Goal: Information Seeking & Learning: Learn about a topic

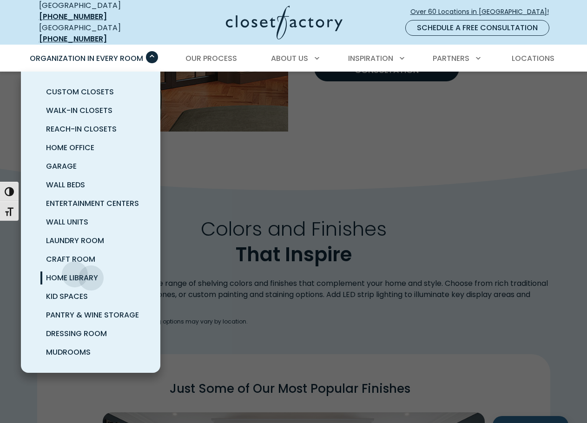
click at [75, 272] on span "Home Library" at bounding box center [72, 277] width 52 height 11
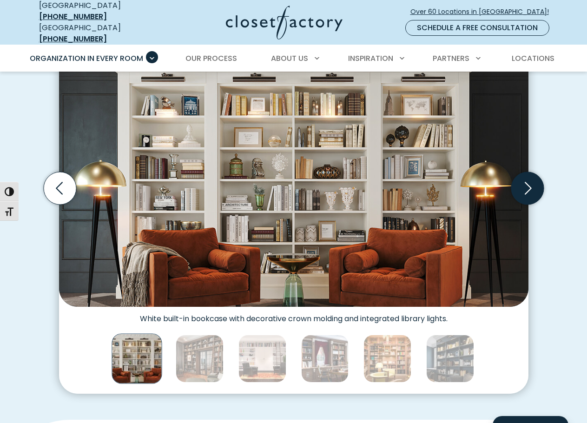
click at [541, 192] on icon "Next slide" at bounding box center [527, 188] width 33 height 33
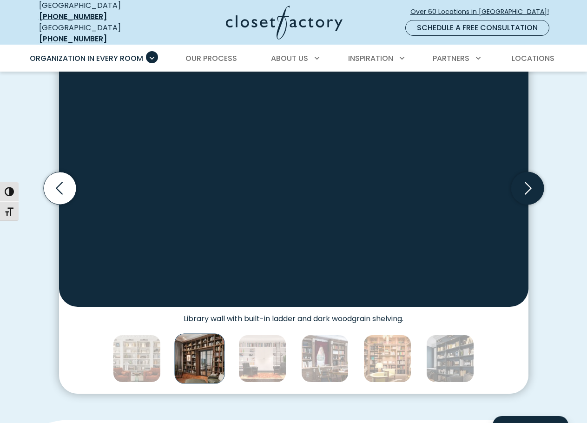
click at [541, 192] on icon "Next slide" at bounding box center [527, 188] width 33 height 33
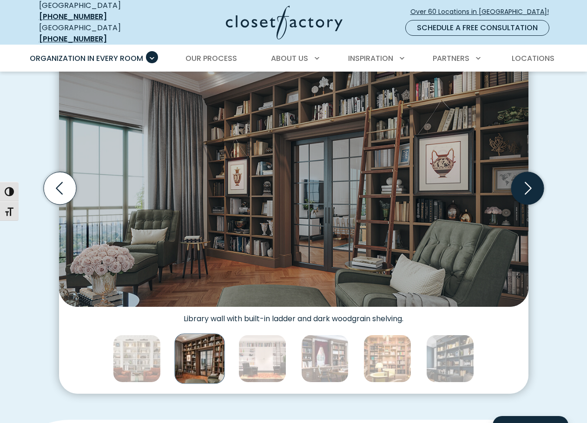
click at [539, 191] on icon "Next slide" at bounding box center [527, 188] width 33 height 33
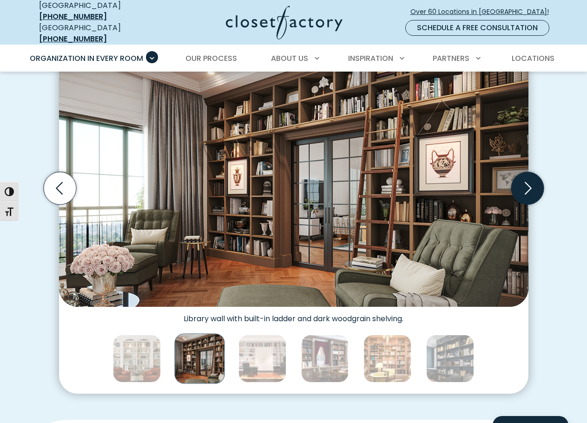
click at [529, 187] on icon "Next slide" at bounding box center [527, 188] width 33 height 33
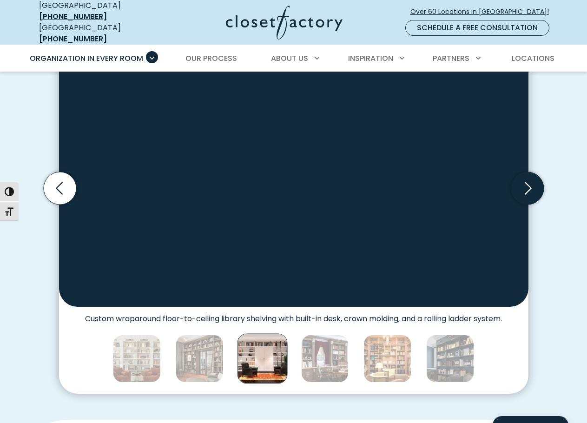
click at [529, 187] on icon "Next slide" at bounding box center [527, 188] width 33 height 33
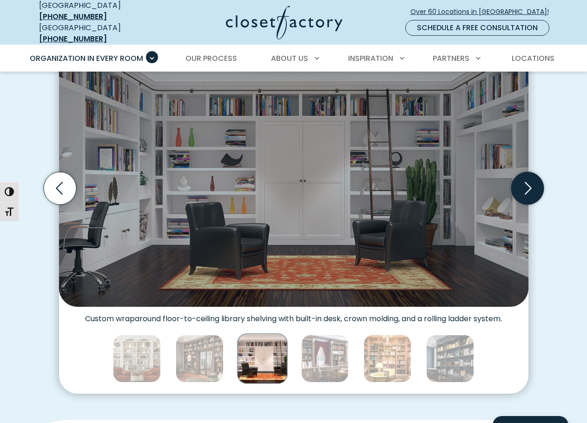
click at [529, 187] on icon "Next slide" at bounding box center [527, 188] width 33 height 33
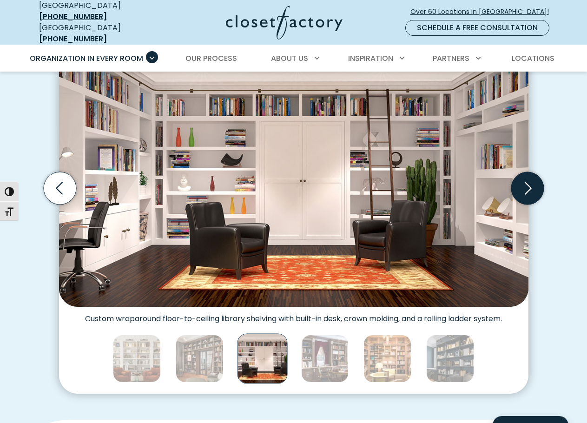
click at [529, 187] on icon "Next slide" at bounding box center [527, 188] width 33 height 33
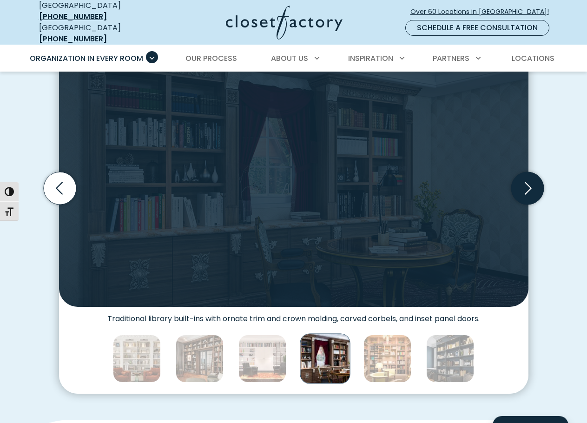
click at [529, 187] on icon "Next slide" at bounding box center [527, 188] width 33 height 33
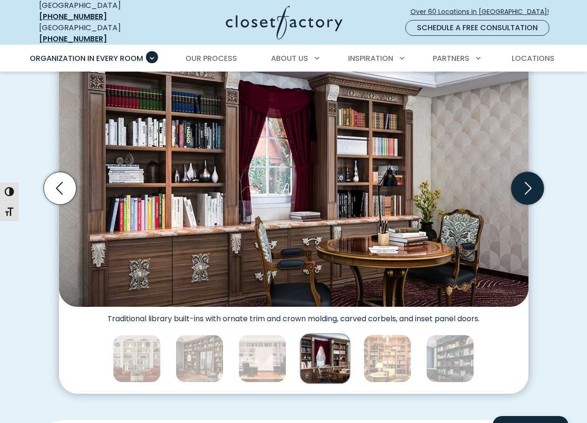
click at [529, 187] on icon "Next slide" at bounding box center [527, 188] width 33 height 33
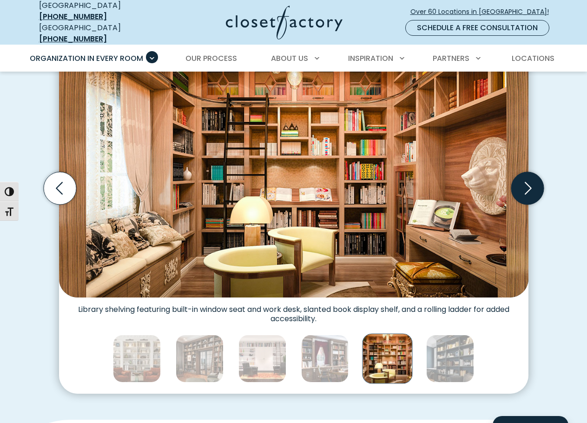
click at [529, 187] on icon "Next slide" at bounding box center [527, 188] width 33 height 33
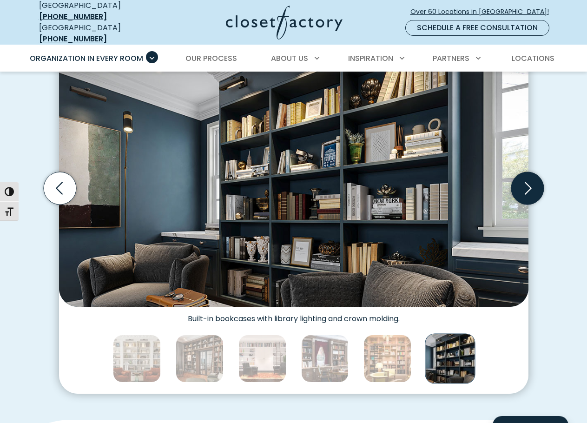
click at [529, 187] on icon "Next slide" at bounding box center [527, 188] width 33 height 33
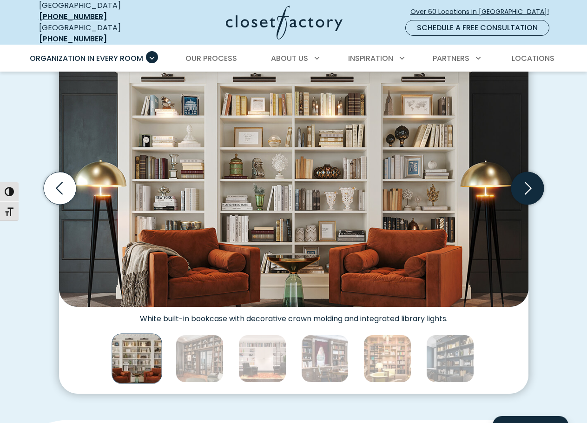
click at [529, 187] on icon "Next slide" at bounding box center [527, 188] width 33 height 33
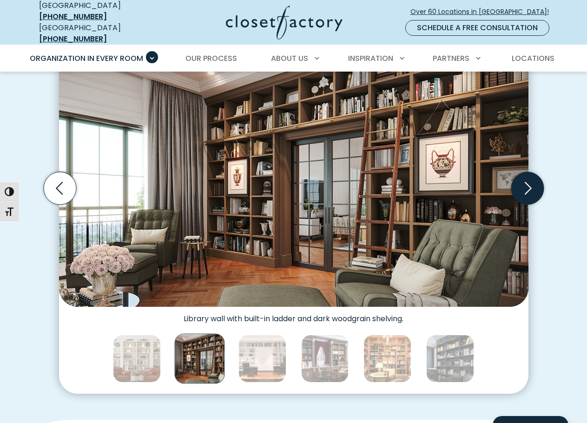
click at [529, 187] on icon "Next slide" at bounding box center [527, 188] width 33 height 33
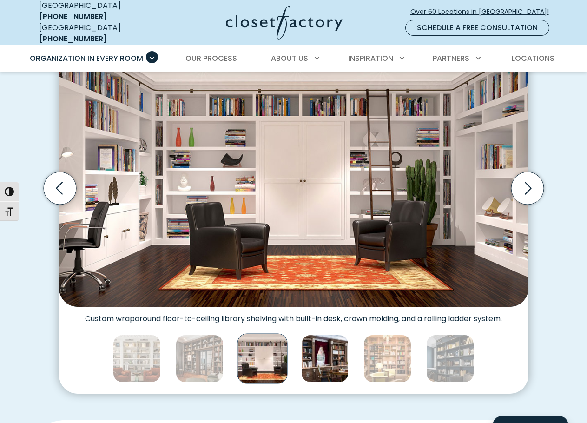
click at [319, 352] on img "Thumbnail Gallery" at bounding box center [325, 359] width 48 height 48
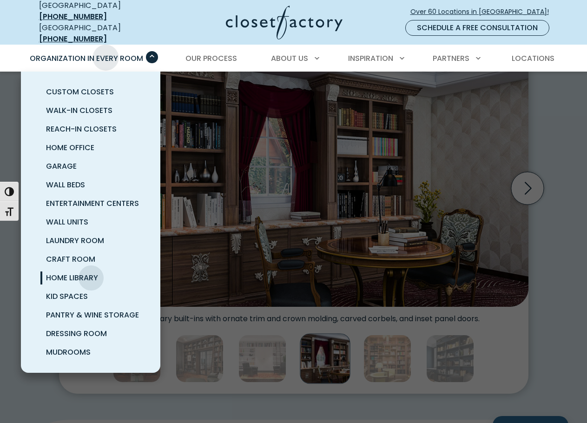
click at [106, 53] on span "Organization in Every Room" at bounding box center [86, 58] width 113 height 11
click at [72, 347] on span "Mudrooms" at bounding box center [68, 352] width 45 height 11
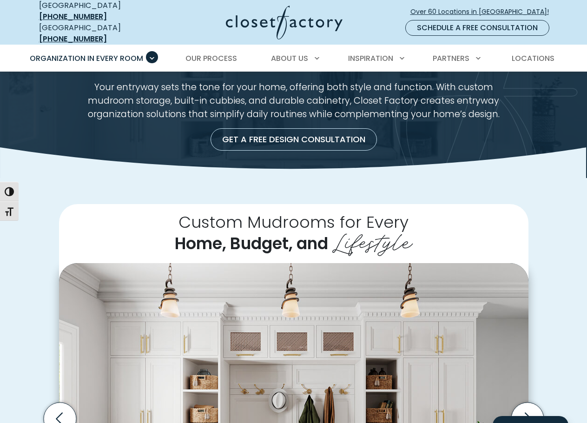
scroll to position [186, 0]
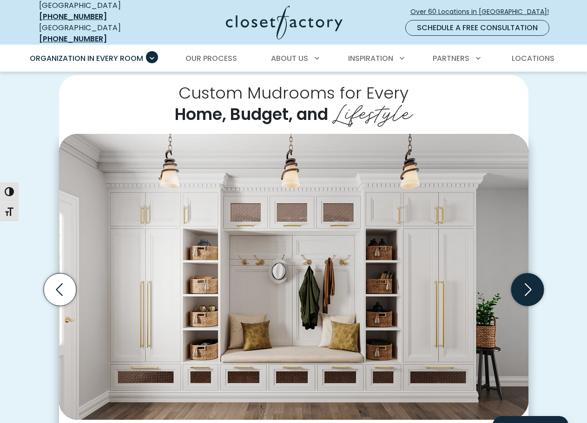
click at [527, 289] on icon "Next slide" at bounding box center [527, 289] width 33 height 33
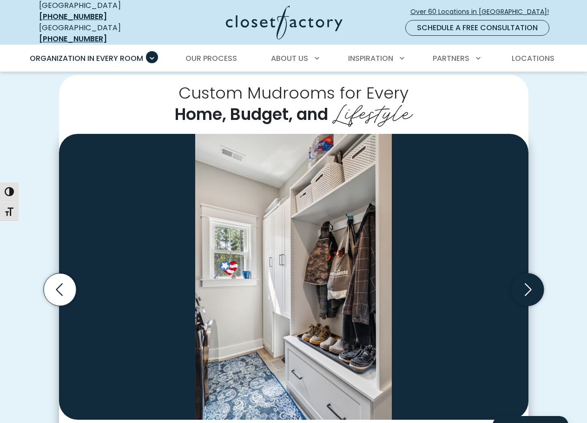
click at [527, 289] on icon "Next slide" at bounding box center [527, 289] width 33 height 33
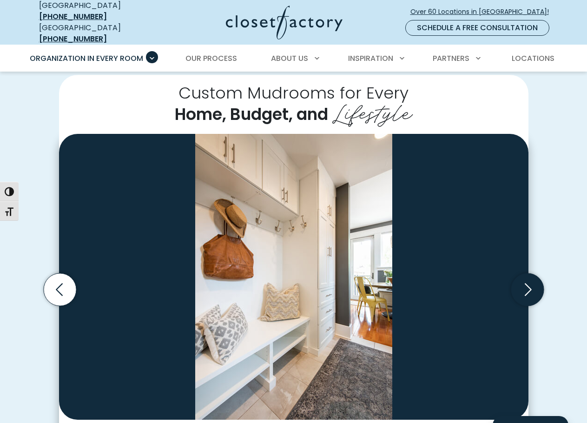
click at [527, 289] on icon "Next slide" at bounding box center [527, 289] width 33 height 33
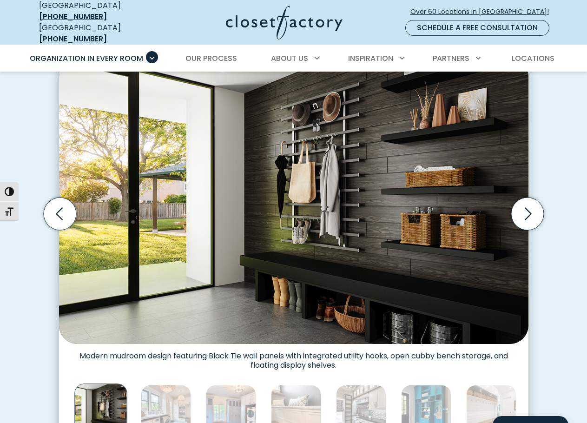
scroll to position [325, 0]
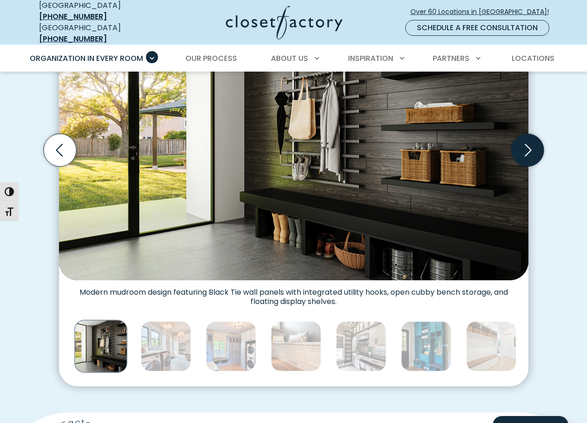
click at [521, 150] on icon "Next slide" at bounding box center [527, 150] width 33 height 33
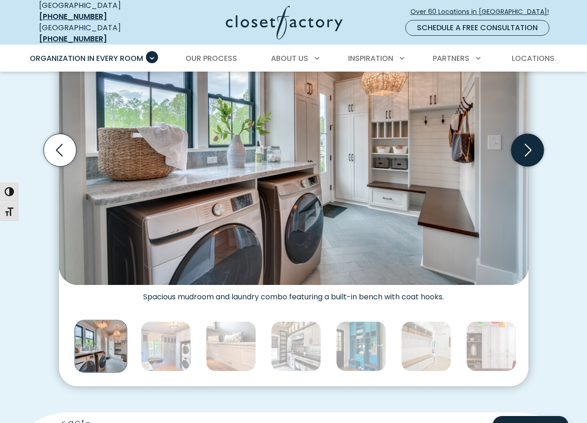
click at [521, 150] on icon "Next slide" at bounding box center [527, 150] width 33 height 33
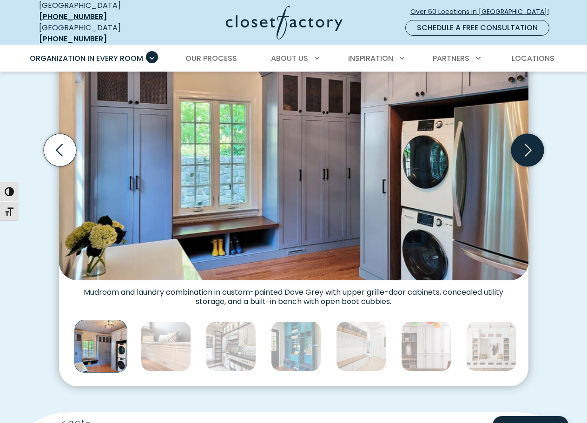
click at [521, 150] on icon "Next slide" at bounding box center [527, 150] width 33 height 33
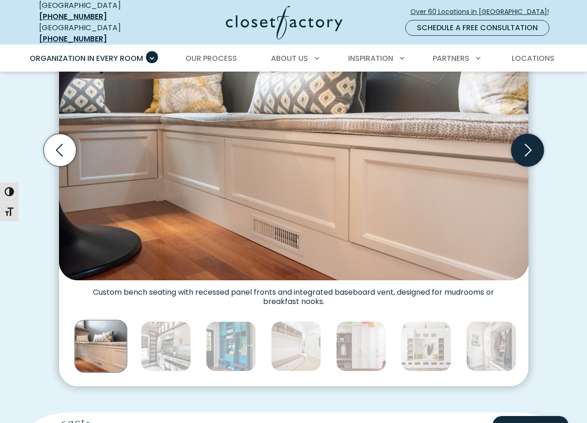
click at [521, 150] on icon "Next slide" at bounding box center [527, 150] width 33 height 33
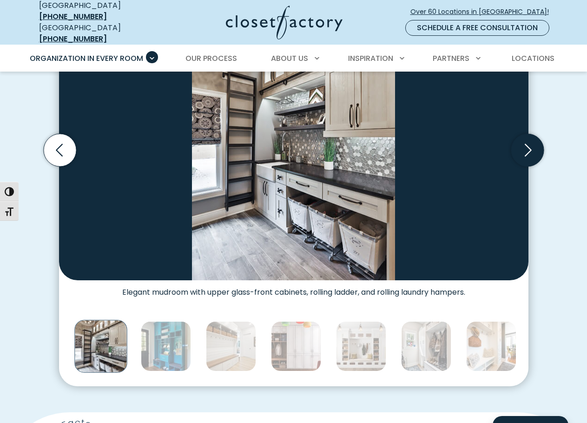
click at [521, 150] on icon "Next slide" at bounding box center [527, 150] width 33 height 33
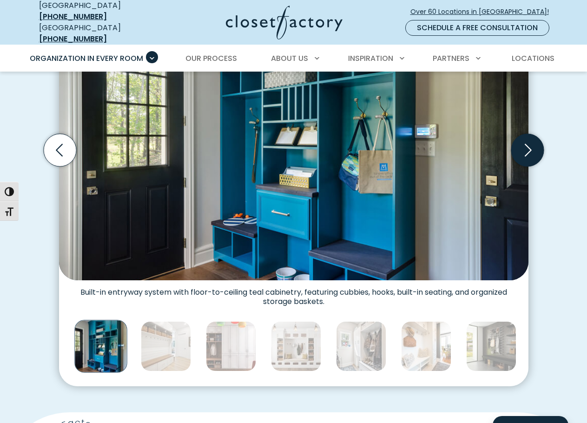
click at [521, 150] on icon "Next slide" at bounding box center [527, 150] width 33 height 33
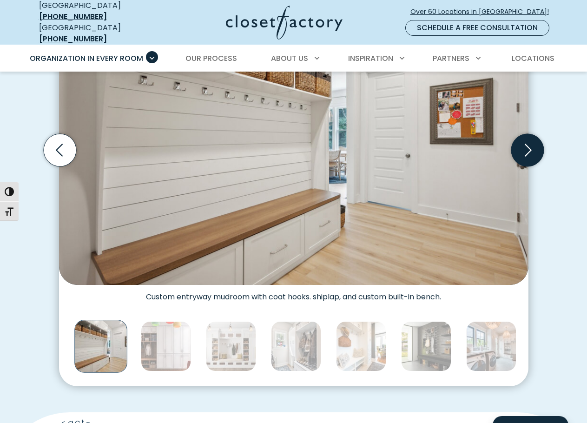
click at [521, 150] on icon "Next slide" at bounding box center [527, 150] width 33 height 33
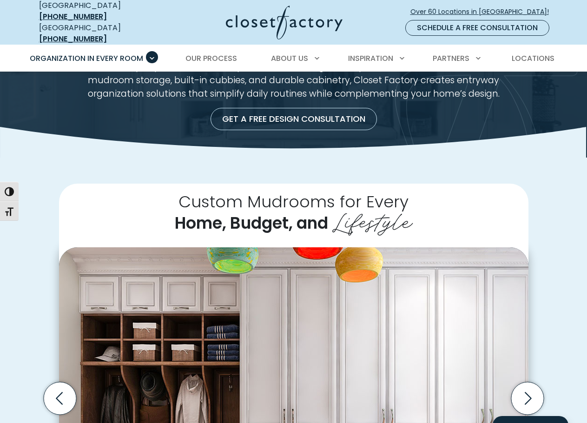
scroll to position [0, 0]
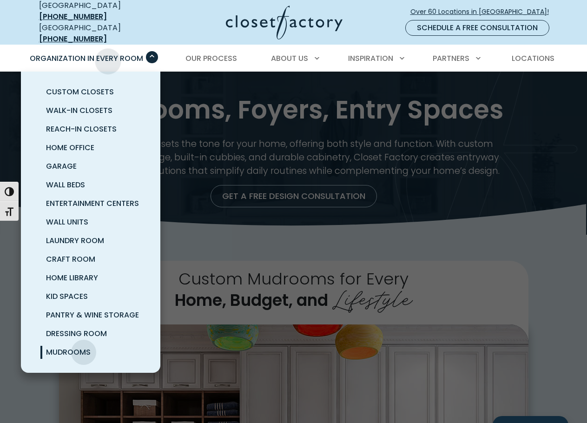
click at [109, 54] on span "Organization in Every Room" at bounding box center [86, 58] width 113 height 11
click at [89, 235] on span "Laundry Room" at bounding box center [75, 240] width 58 height 11
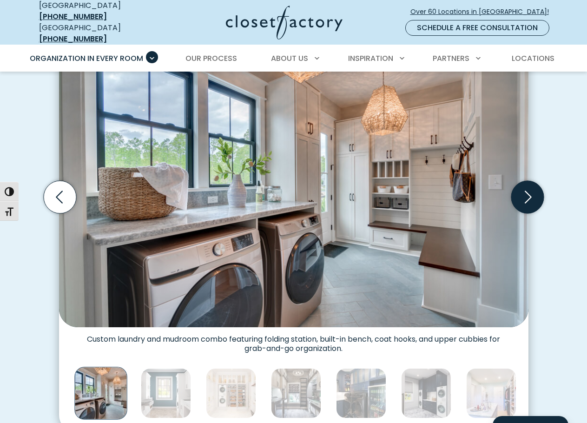
click at [541, 198] on icon "Next slide" at bounding box center [527, 197] width 33 height 33
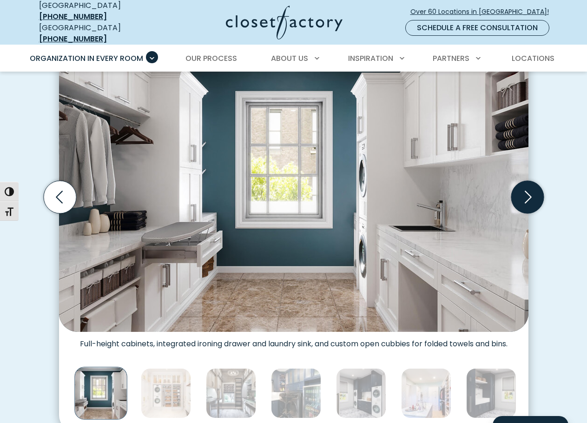
click at [537, 198] on icon "Next slide" at bounding box center [527, 197] width 33 height 33
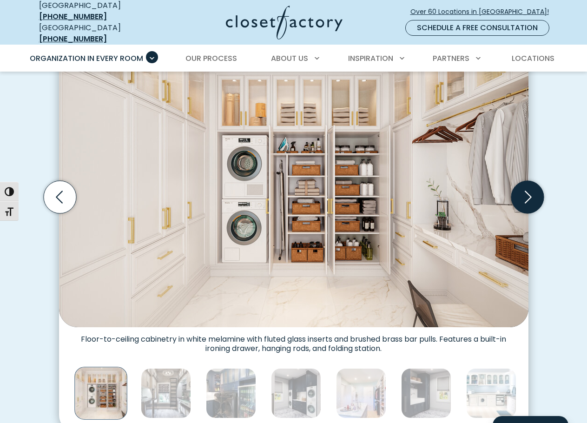
click at [536, 198] on icon "Next slide" at bounding box center [527, 197] width 33 height 33
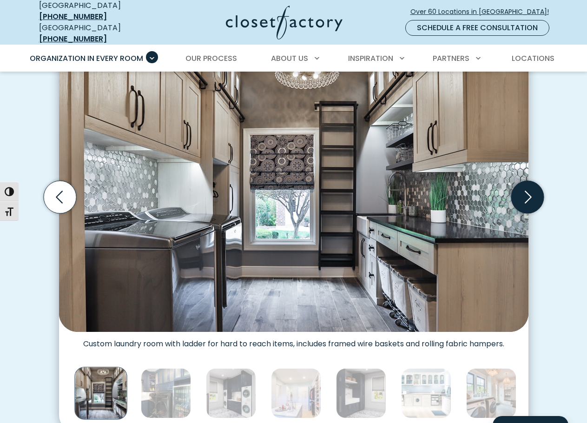
click at [536, 198] on icon "Next slide" at bounding box center [527, 197] width 33 height 33
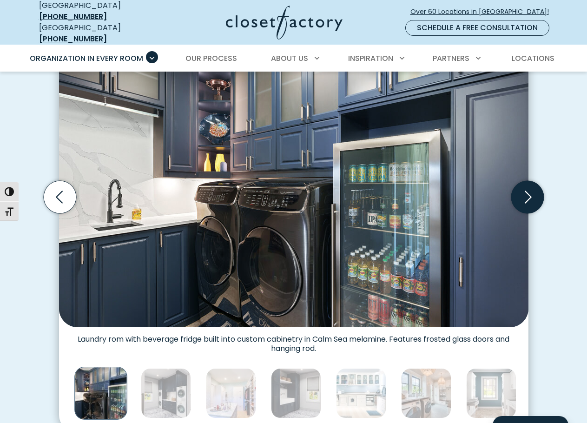
click at [536, 198] on icon "Next slide" at bounding box center [527, 197] width 33 height 33
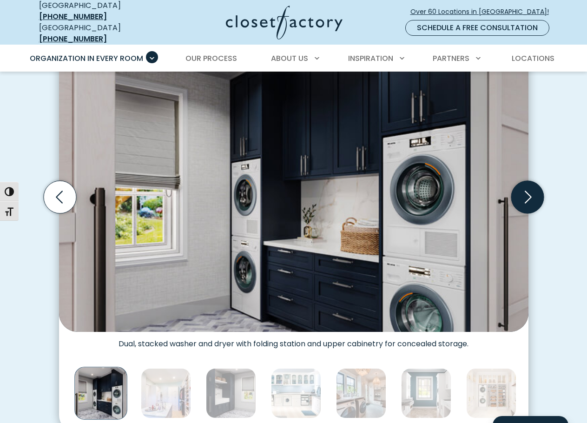
click at [529, 200] on icon "Next slide" at bounding box center [527, 197] width 33 height 33
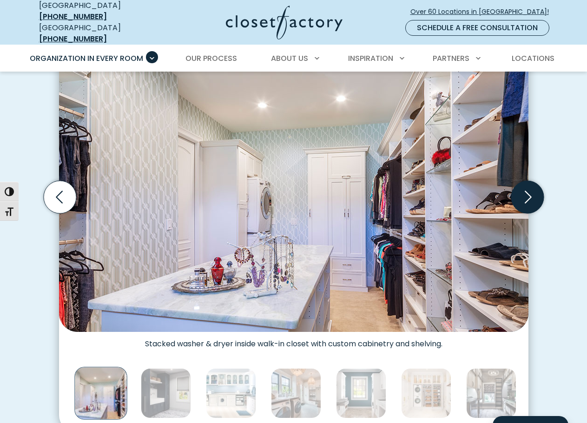
click at [529, 200] on icon "Next slide" at bounding box center [527, 197] width 33 height 33
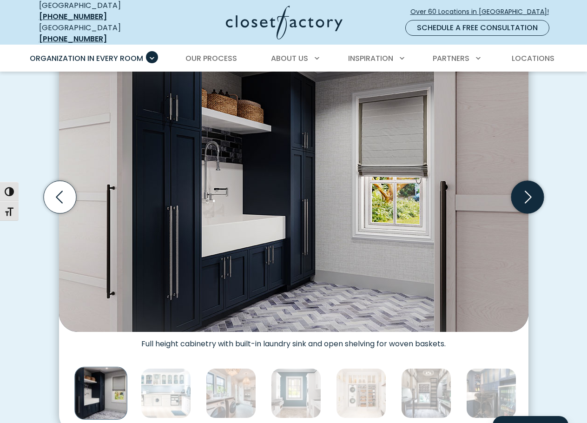
click at [529, 200] on icon "Next slide" at bounding box center [527, 197] width 33 height 33
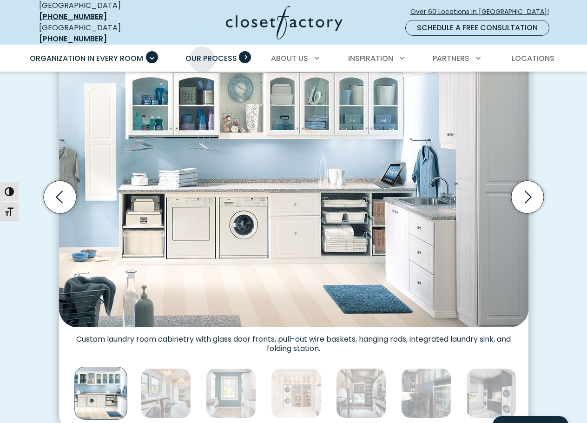
click at [202, 53] on span "Our Process" at bounding box center [211, 58] width 52 height 11
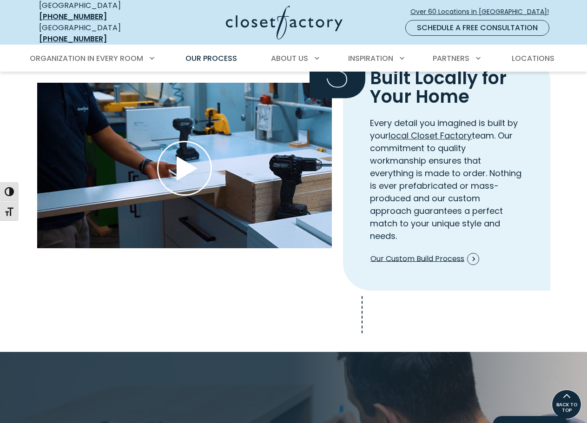
scroll to position [883, 0]
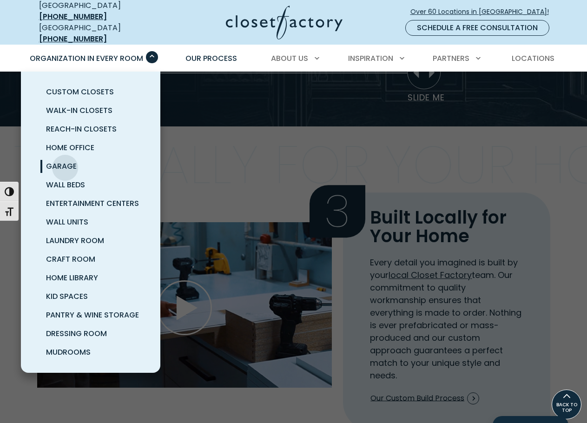
click at [66, 161] on span "Garage" at bounding box center [61, 166] width 31 height 11
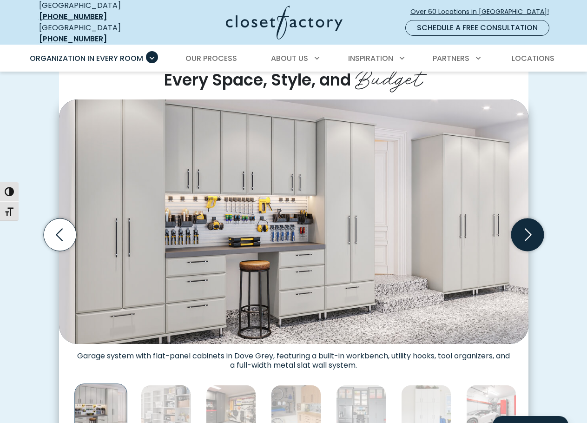
click at [530, 229] on icon "Next slide" at bounding box center [527, 234] width 33 height 33
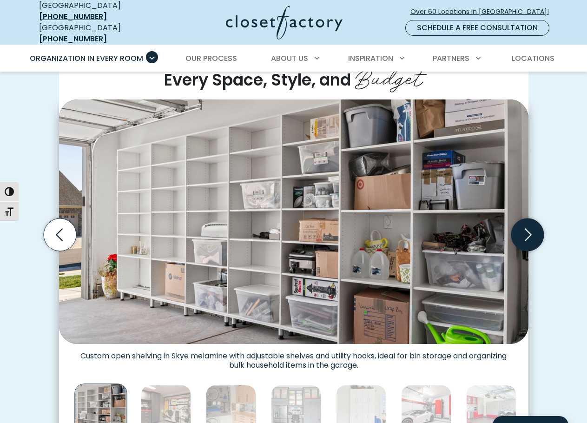
click at [530, 229] on icon "Next slide" at bounding box center [527, 234] width 33 height 33
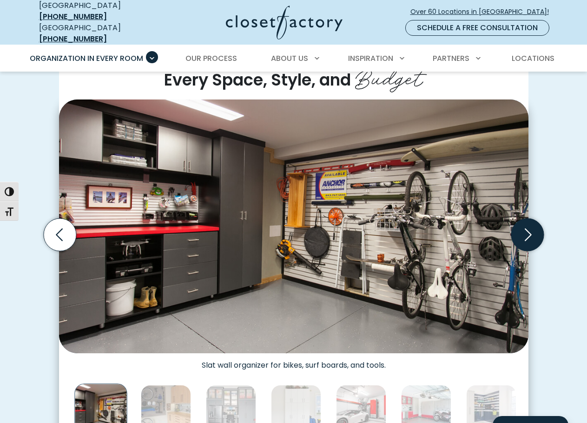
click at [530, 229] on icon "Next slide" at bounding box center [527, 234] width 33 height 33
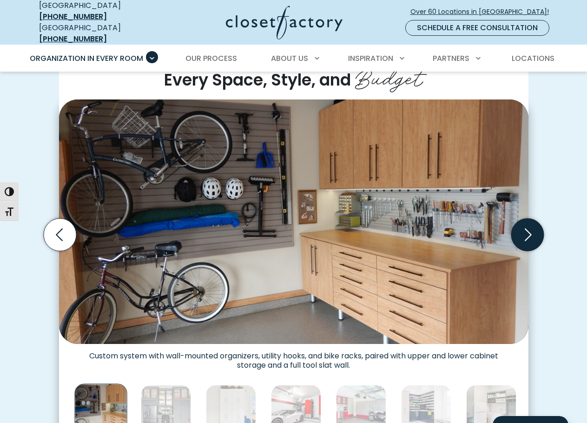
click at [530, 229] on icon "Next slide" at bounding box center [527, 234] width 33 height 33
